Goal: Subscribe to service/newsletter

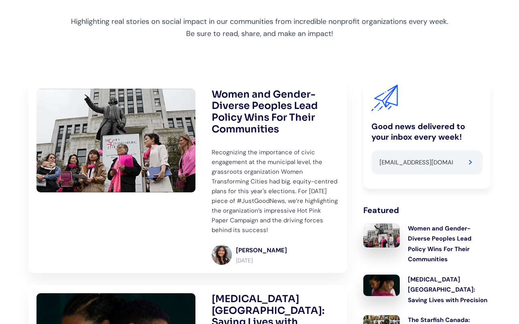
type input "[EMAIL_ADDRESS][DOMAIN_NAME]"
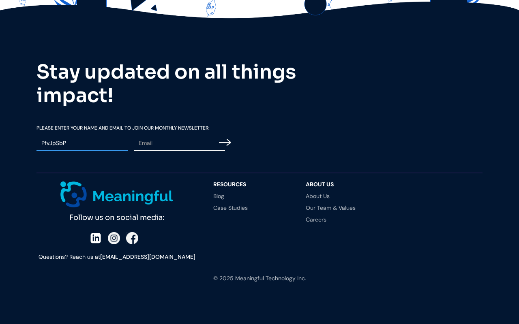
type input "PfvJpSbP"
type input "cjAIpUx@Gpo.c"
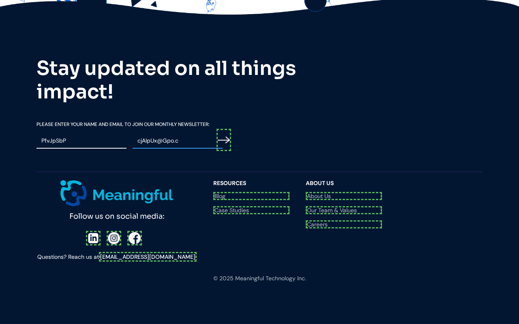
scroll to position [2684, 0]
type input "Please wait..."
type input "cjAIpUx@Gpo.c"
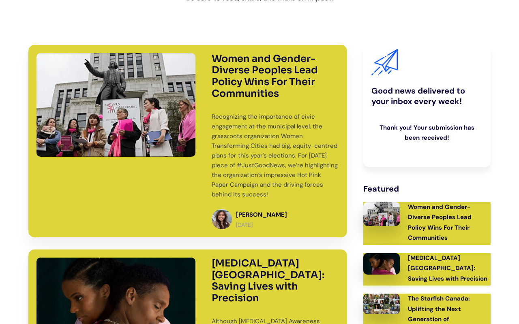
scroll to position [2673, 0]
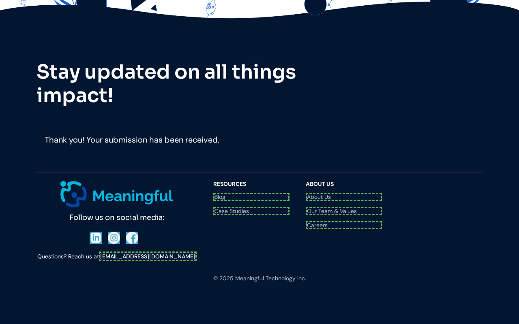
click at [132, 244] on div "Follow us on social media: Questions? Reach us at [EMAIL_ADDRESS][DOMAIN_NAME]" at bounding box center [120, 221] width 169 height 80
click at [147, 256] on link "[EMAIL_ADDRESS][DOMAIN_NAME]" at bounding box center [148, 257] width 98 height 10
click at [251, 201] on link "Blog" at bounding box center [251, 197] width 76 height 8
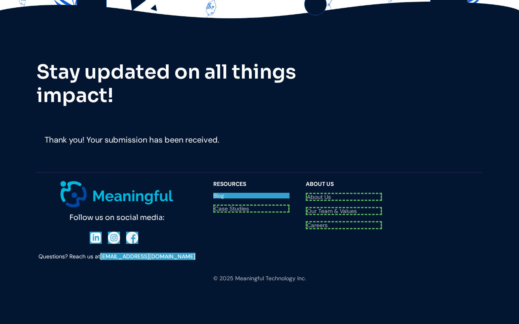
click at [251, 213] on link "Case Studies" at bounding box center [251, 209] width 76 height 8
click at [344, 201] on link "About Us" at bounding box center [343, 197] width 76 height 8
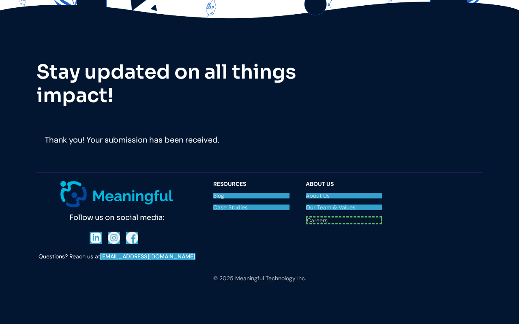
click at [344, 210] on link "Our Team & Values" at bounding box center [343, 208] width 76 height 6
click at [344, 224] on link "Careers" at bounding box center [343, 220] width 76 height 8
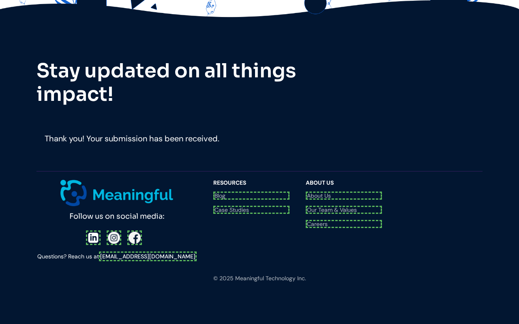
scroll to position [2671, 0]
